Goal: Task Accomplishment & Management: Manage account settings

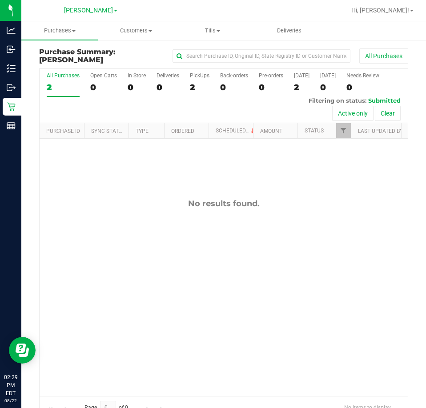
click at [156, 251] on div "No results found." at bounding box center [224, 297] width 368 height 317
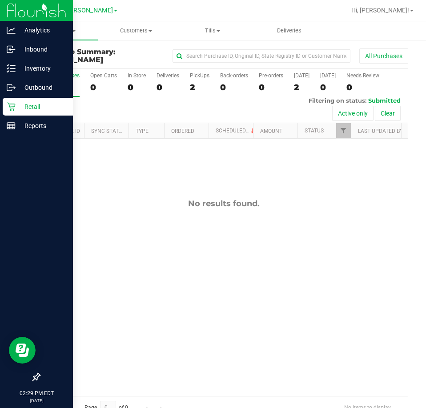
click at [4, 102] on div "Retail" at bounding box center [38, 107] width 70 height 18
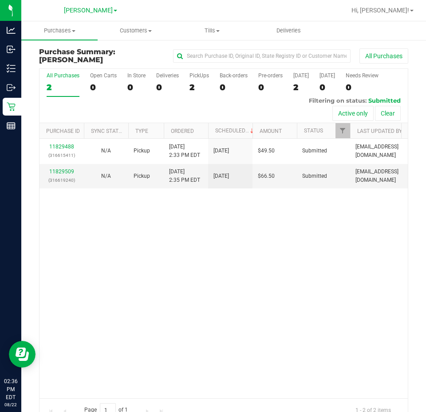
click at [261, 196] on div "11829488 (316615411) N/A Pickup [DATE] 2:33 PM EDT 8/22/2025 $49.50 Submitted […" at bounding box center [224, 268] width 369 height 259
click at [193, 303] on div "11829488 (316615411) N/A Pickup [DATE] 2:33 PM EDT 8/22/2025 $49.50 Submitted […" at bounding box center [224, 268] width 369 height 259
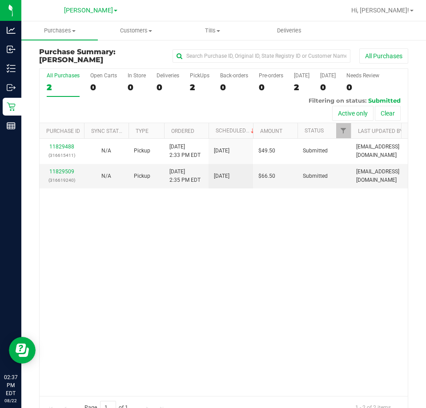
click at [264, 318] on div "11829488 (316615411) N/A Pickup [DATE] 2:33 PM EDT 8/22/2025 $49.50 Submitted […" at bounding box center [224, 267] width 368 height 257
click at [217, 304] on div "11829488 (316615411) N/A Pickup [DATE] 2:33 PM EDT 8/22/2025 $49.50 Submitted […" at bounding box center [224, 267] width 368 height 257
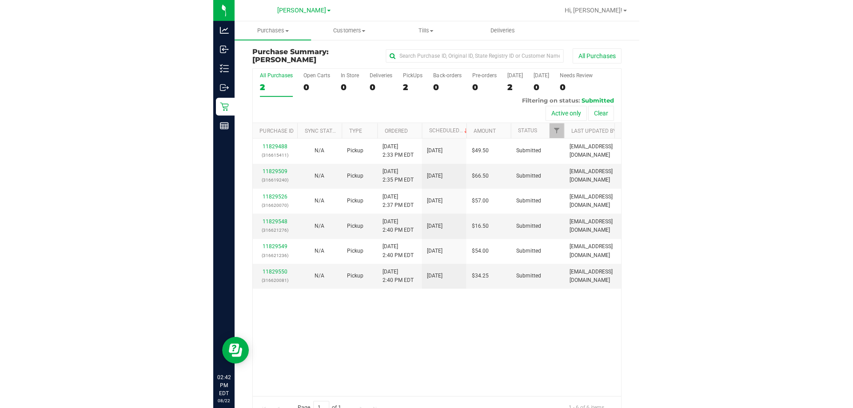
scroll to position [20, 0]
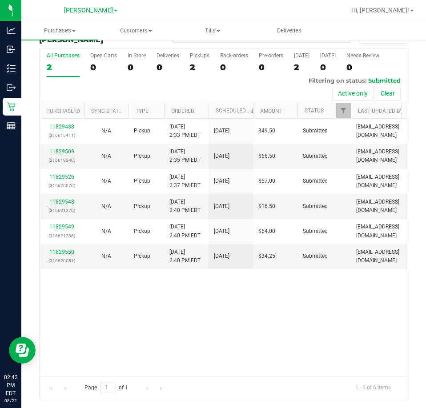
click at [269, 347] on div "11829488 (316615411) N/A Pickup [DATE] 2:33 PM EDT 8/22/2025 $49.50 Submitted […" at bounding box center [224, 247] width 368 height 257
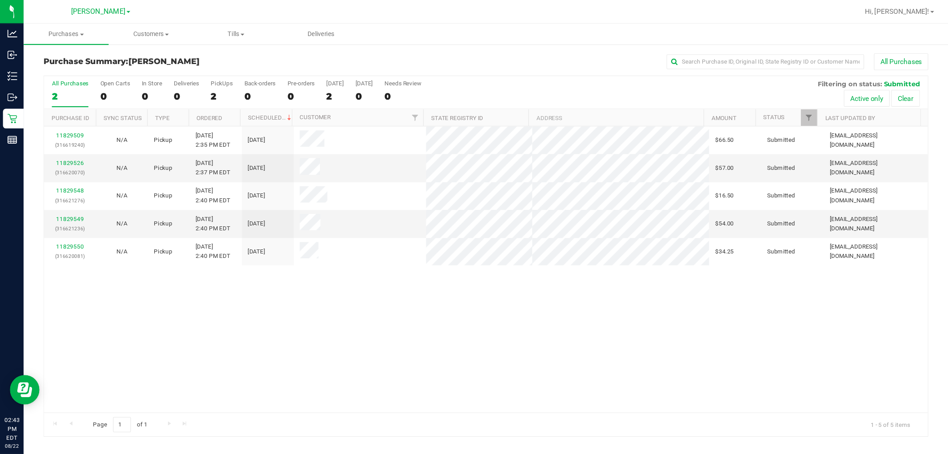
scroll to position [0, 0]
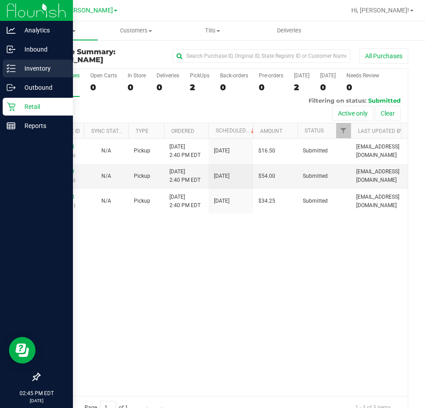
click at [21, 69] on p "Inventory" at bounding box center [42, 68] width 53 height 11
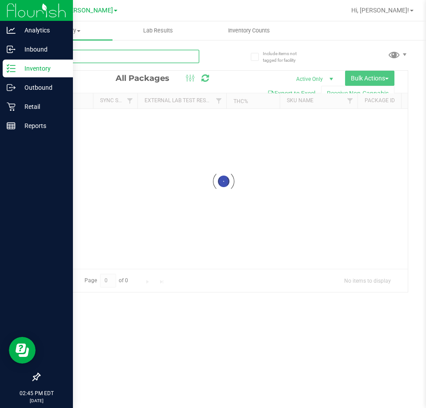
click at [164, 60] on input "text" at bounding box center [119, 56] width 160 height 13
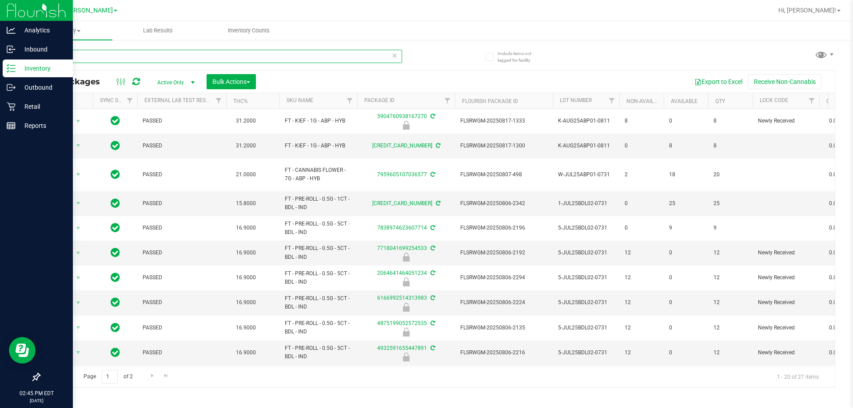
click at [168, 59] on input "banana" at bounding box center [220, 56] width 363 height 13
type input "banana frappe"
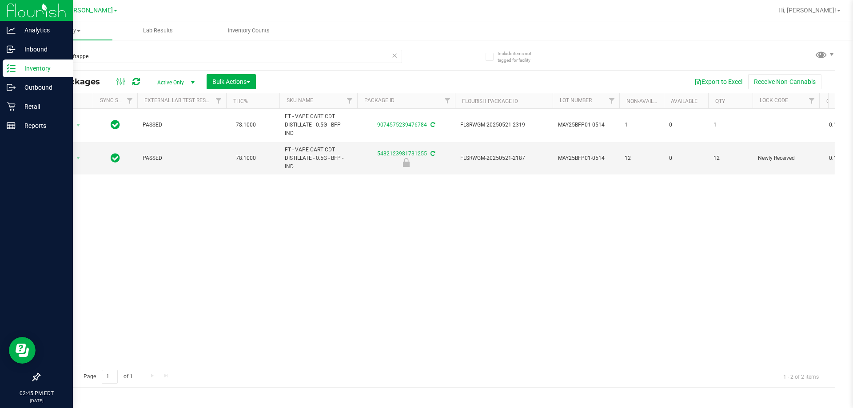
click at [283, 200] on div "Action Action Adjust qty Create package Edit attributes Global inventory Locate…" at bounding box center [437, 237] width 795 height 257
click at [78, 160] on span "select" at bounding box center [78, 158] width 7 height 7
click at [75, 257] on li "Unlock package" at bounding box center [77, 263] width 57 height 13
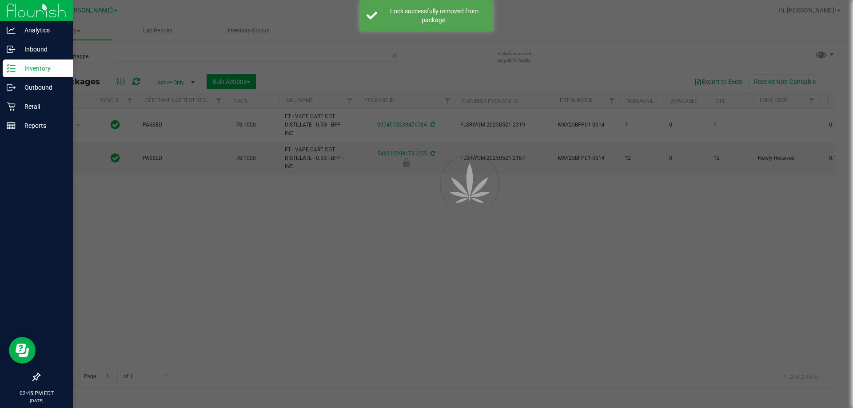
click at [313, 238] on div at bounding box center [426, 204] width 853 height 408
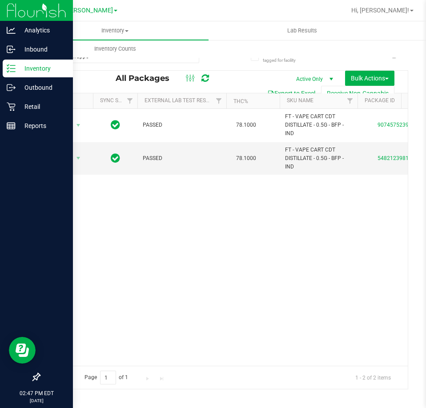
click at [178, 275] on div "Action Action Adjust qty Create package Edit attributes Global inventory Locate…" at bounding box center [224, 237] width 368 height 257
click at [191, 279] on div "Action Action Adjust qty Create package Edit attributes Global inventory Locate…" at bounding box center [224, 237] width 368 height 257
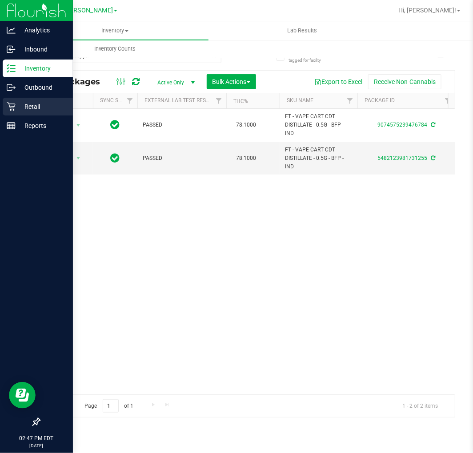
drag, startPoint x: 14, startPoint y: 107, endPoint x: 34, endPoint y: 107, distance: 20.0
click at [14, 107] on icon at bounding box center [11, 107] width 8 height 8
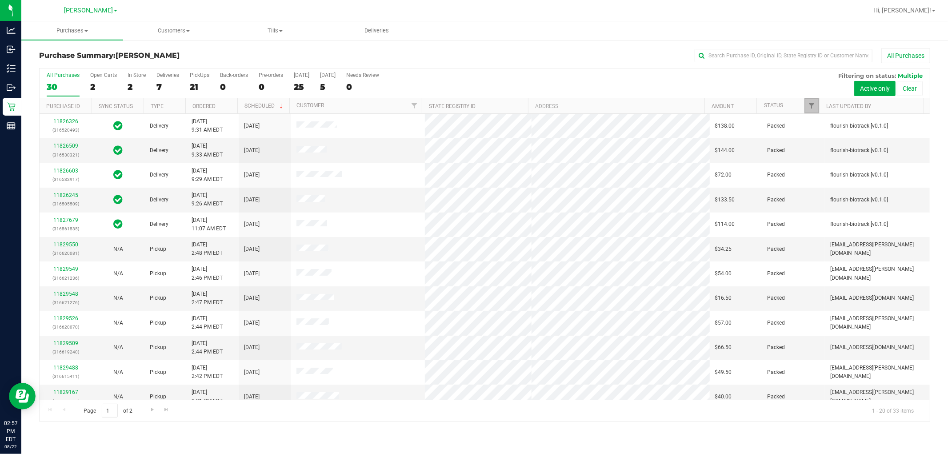
click at [425, 104] on span "Filter" at bounding box center [811, 105] width 7 height 7
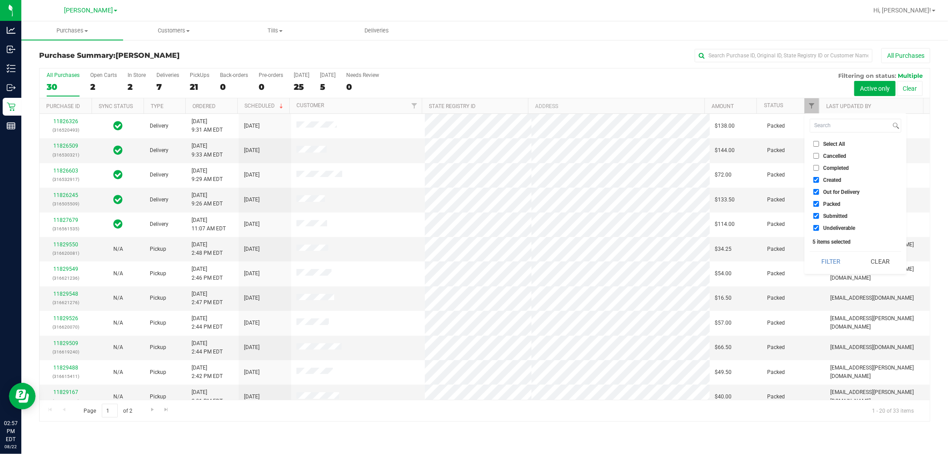
click at [425, 141] on span "Select All" at bounding box center [834, 143] width 22 height 5
click at [425, 141] on input "Select All" at bounding box center [816, 144] width 6 height 6
checkbox input "true"
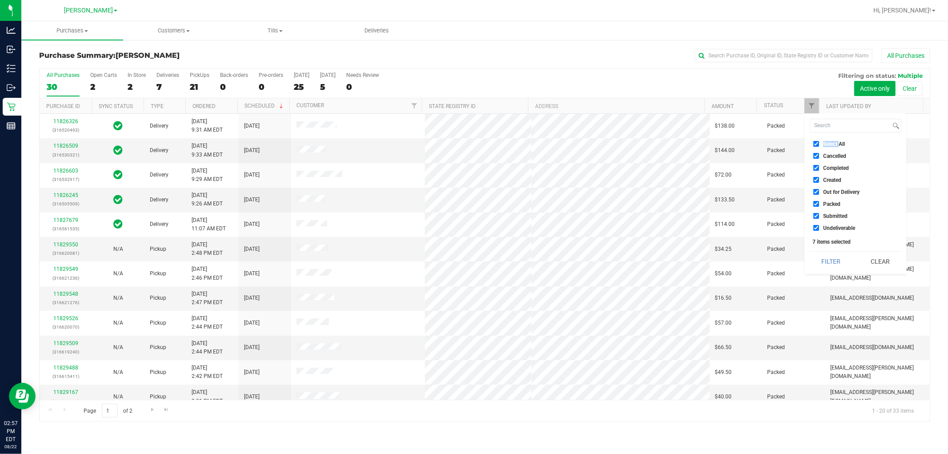
click at [425, 141] on span "Select All" at bounding box center [834, 143] width 22 height 5
click at [425, 141] on input "Select All" at bounding box center [816, 144] width 6 height 6
checkbox input "false"
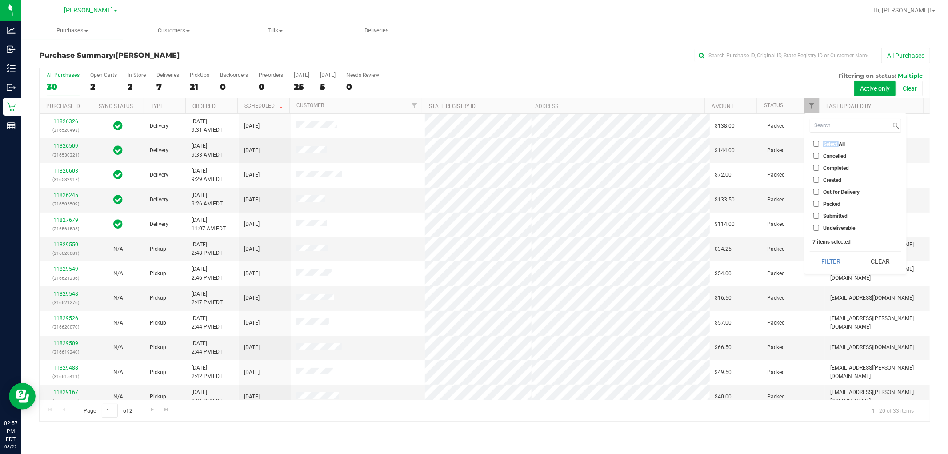
checkbox input "false"
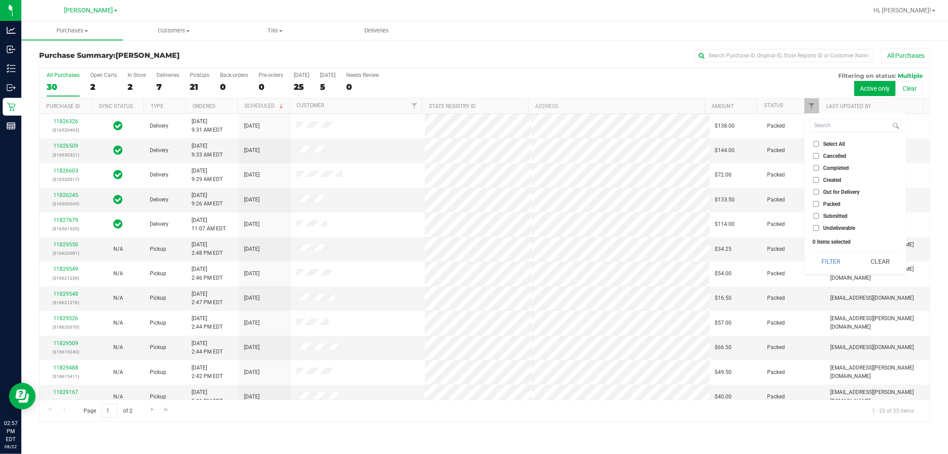
click at [425, 219] on li "Submitted" at bounding box center [855, 215] width 92 height 9
click at [425, 215] on span "Submitted" at bounding box center [835, 215] width 24 height 5
click at [425, 215] on input "Submitted" at bounding box center [816, 216] width 6 height 6
checkbox input "true"
click at [425, 264] on button "Filter" at bounding box center [830, 261] width 43 height 20
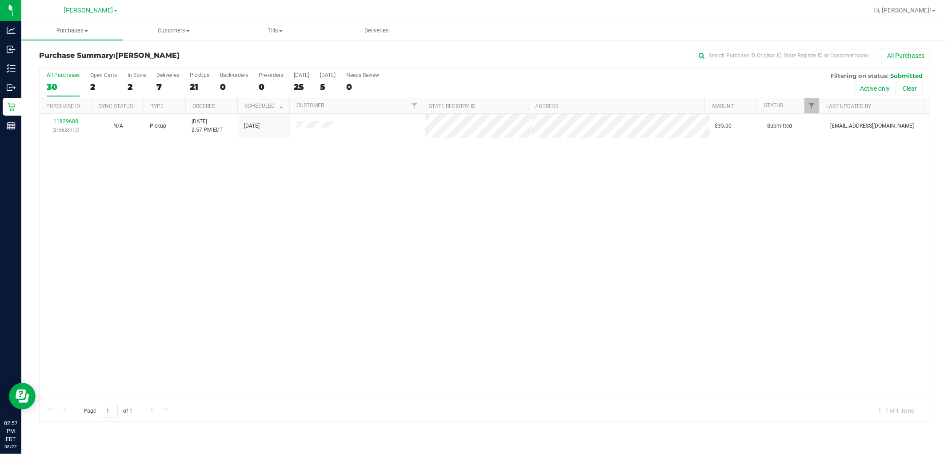
click at [425, 213] on div "11829688 (316626113) N/A Pickup [DATE] 2:57 PM EDT 8/22/2025 $35.00 Submitted […" at bounding box center [485, 257] width 890 height 286
click at [204, 251] on div "11829688 (316626113) N/A Pickup [DATE] 2:57 PM EDT 8/22/2025 $35.00 Submitted […" at bounding box center [485, 257] width 890 height 286
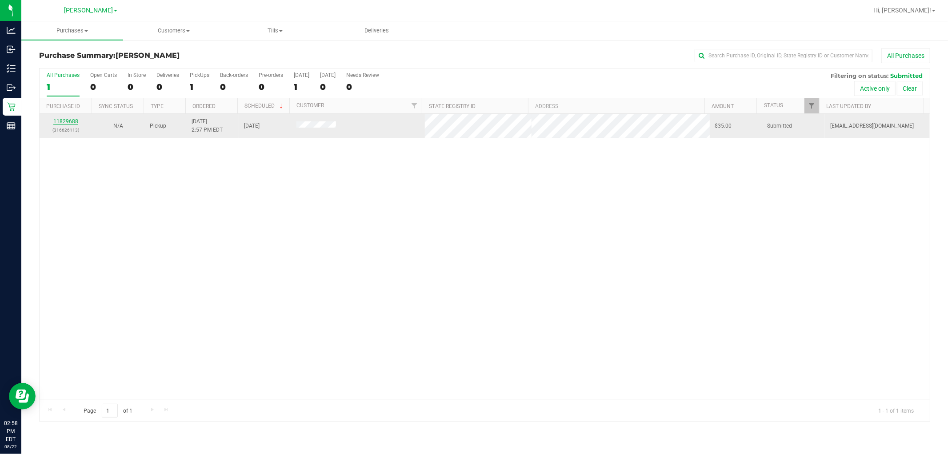
click at [60, 120] on link "11829688" at bounding box center [65, 121] width 25 height 6
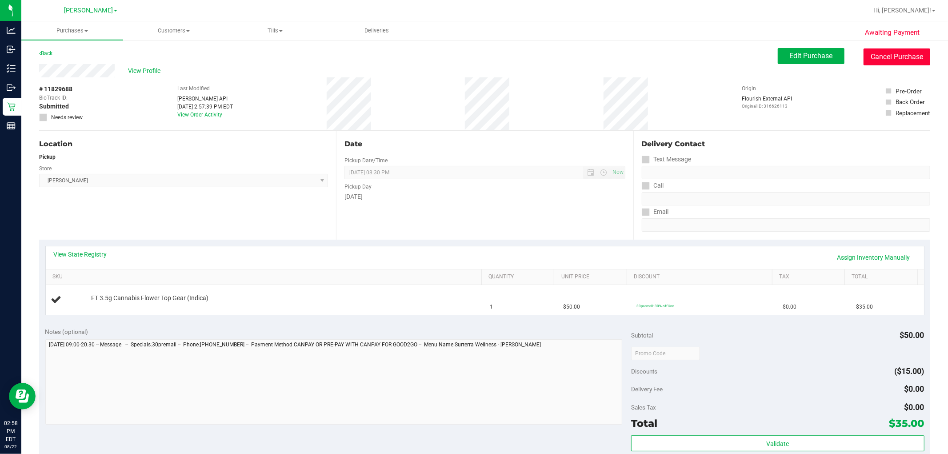
click at [425, 60] on button "Cancel Purchase" at bounding box center [896, 56] width 67 height 17
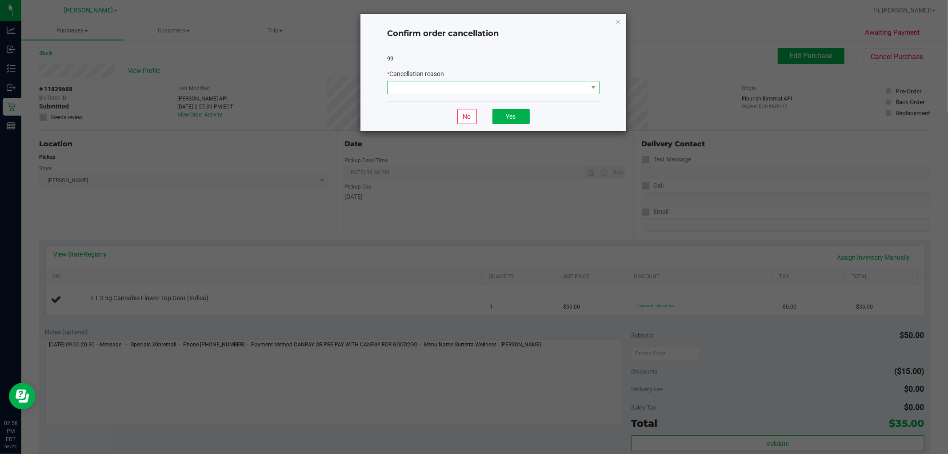
click at [425, 91] on span at bounding box center [487, 87] width 200 height 12
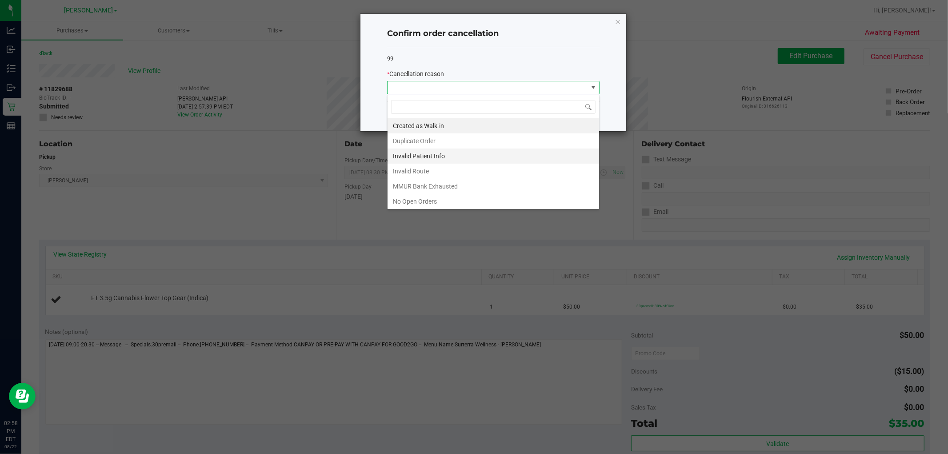
scroll to position [13, 212]
click at [406, 172] on li "Invalid Route" at bounding box center [492, 170] width 211 height 15
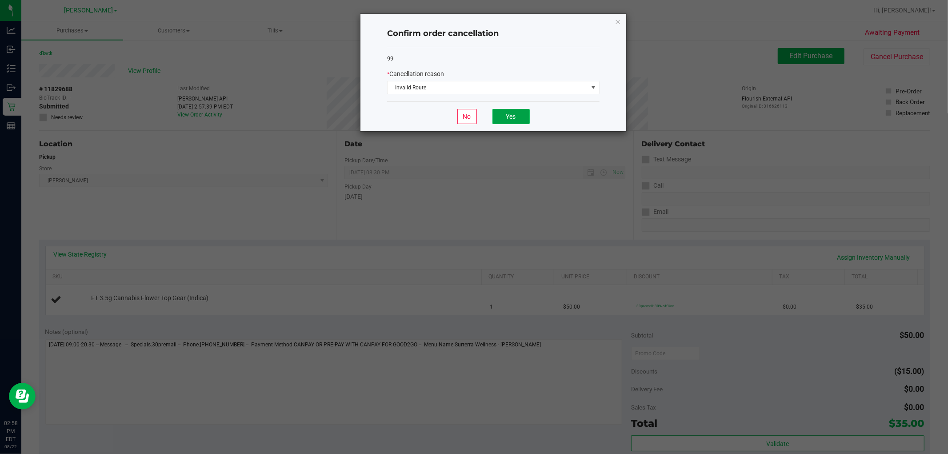
click at [425, 115] on button "Yes" at bounding box center [510, 116] width 37 height 15
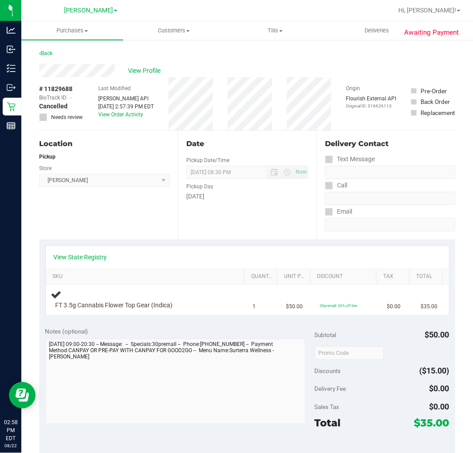
click at [100, 210] on div "Location Pickup Store [PERSON_NAME] Select Store [PERSON_NAME][GEOGRAPHIC_DATA]…" at bounding box center [108, 185] width 139 height 109
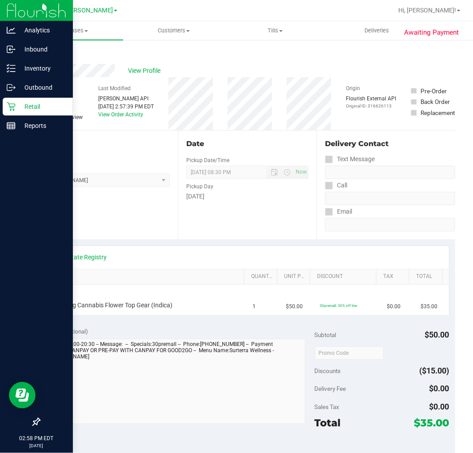
click at [16, 101] on p "Retail" at bounding box center [42, 106] width 53 height 11
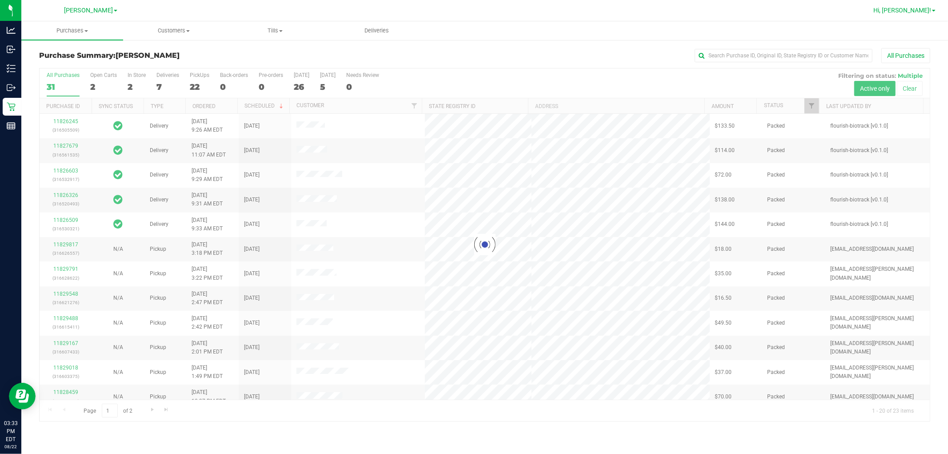
click at [425, 8] on span "Hi, [PERSON_NAME]!" at bounding box center [902, 10] width 58 height 7
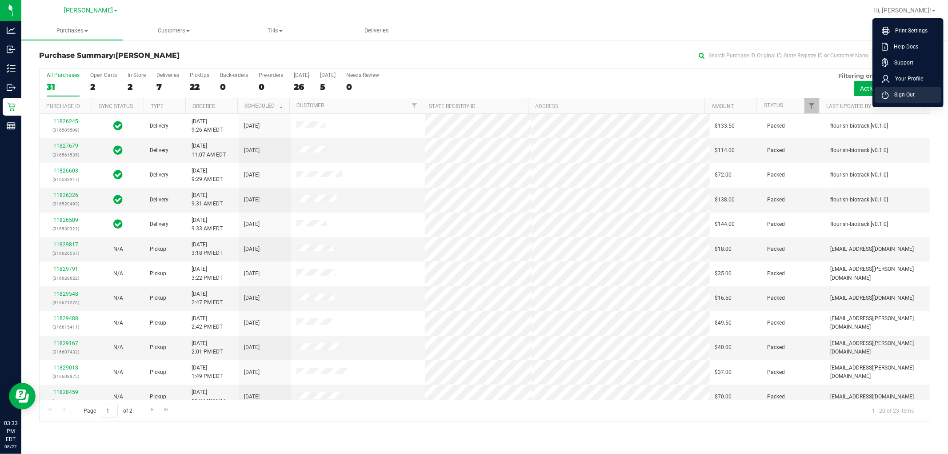
click at [425, 99] on span "Sign Out" at bounding box center [901, 94] width 26 height 9
